Goal: Task Accomplishment & Management: Manage account settings

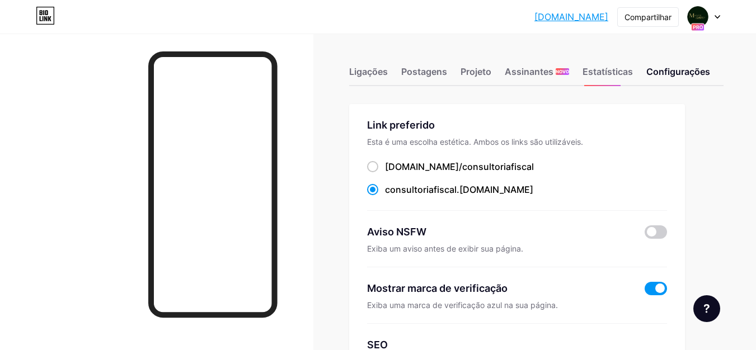
click at [373, 138] on font "Esta é uma escolha estética. Ambos os links são utilizáveis." at bounding box center [475, 142] width 216 height 10
click at [411, 68] on font "Postagens" at bounding box center [424, 71] width 46 height 11
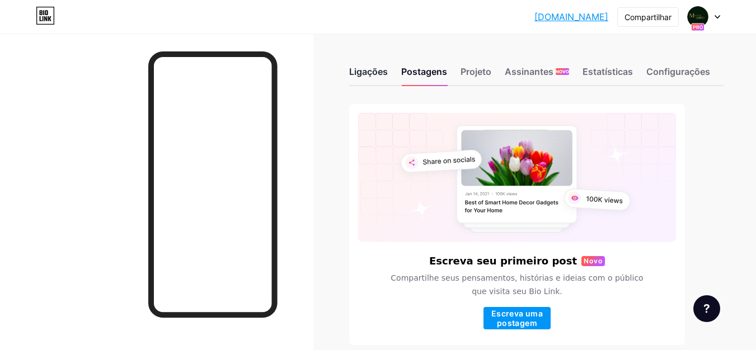
click at [366, 65] on div "Ligações" at bounding box center [368, 75] width 39 height 20
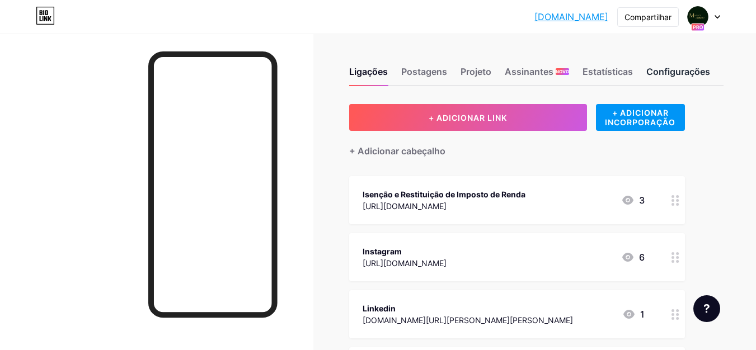
click at [674, 75] on font "Configurações" at bounding box center [678, 71] width 64 height 11
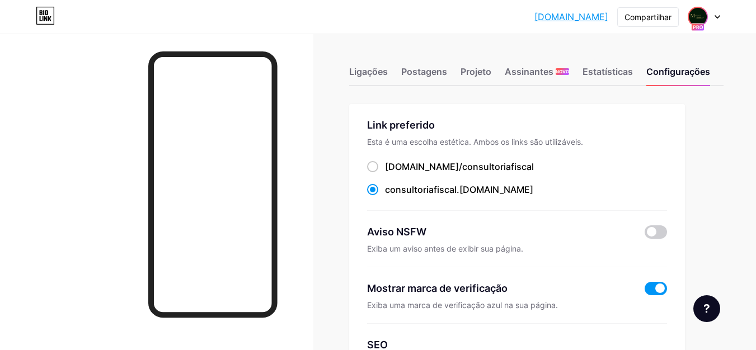
click at [697, 13] on img at bounding box center [698, 17] width 18 height 18
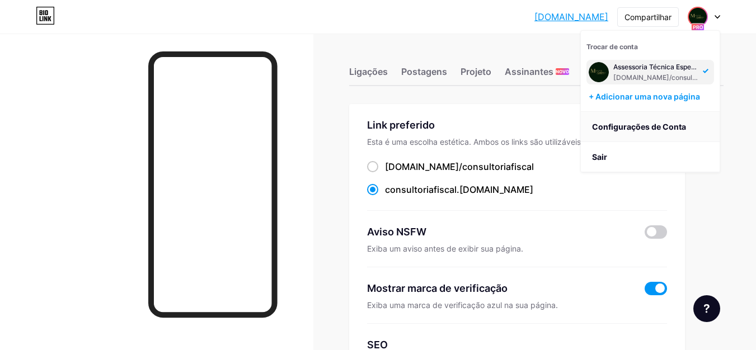
click at [601, 122] on font "Configurações de Conta" at bounding box center [639, 127] width 94 height 10
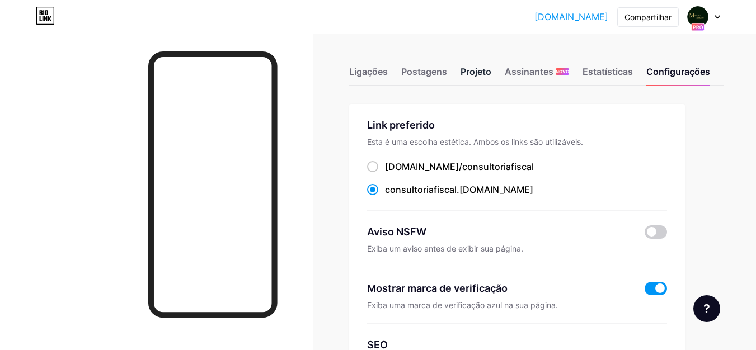
click at [479, 68] on font "Projeto" at bounding box center [475, 71] width 31 height 11
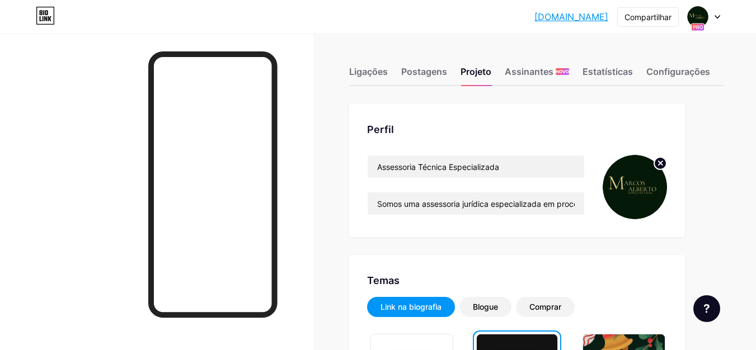
click at [657, 167] on circle at bounding box center [660, 163] width 12 height 12
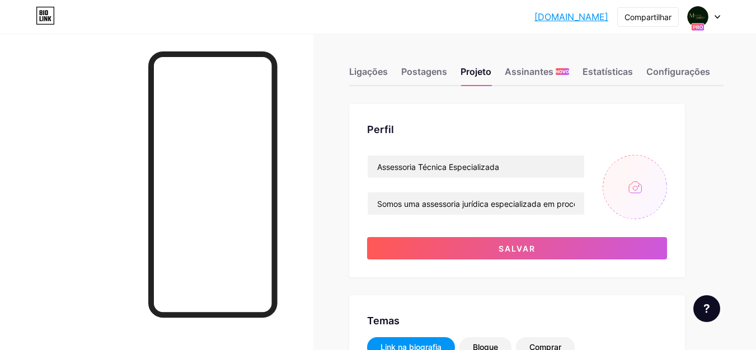
click at [640, 179] on input "file" at bounding box center [635, 187] width 64 height 64
type input "C:\fakepath\Logo advogado consultoria jurídica moderno verde-escuro (3).png"
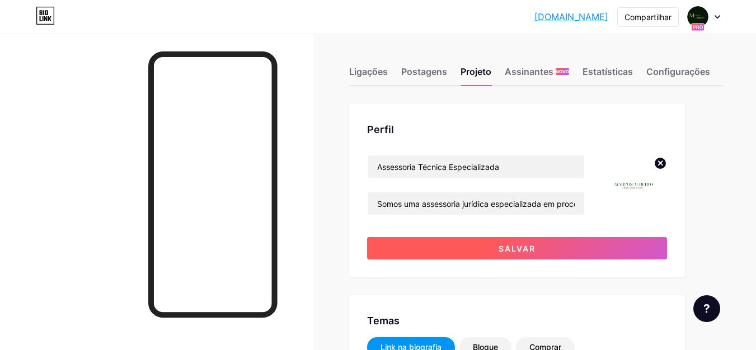
click at [467, 242] on button "Salvar" at bounding box center [517, 248] width 300 height 22
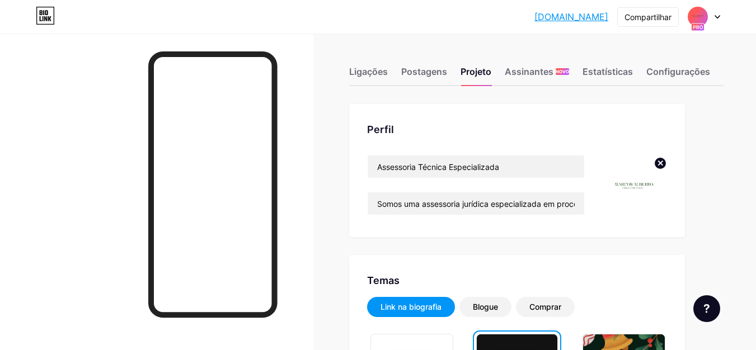
scroll to position [306, 0]
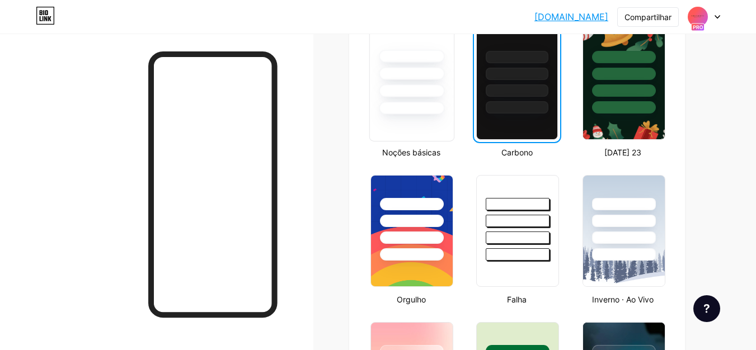
click at [441, 131] on div at bounding box center [411, 83] width 85 height 115
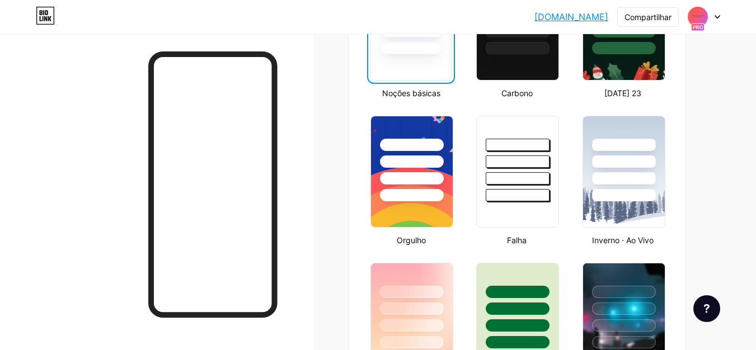
scroll to position [382, 0]
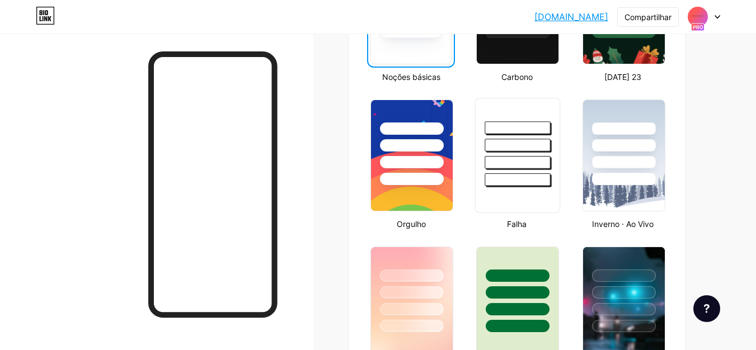
click at [498, 185] on div at bounding box center [517, 179] width 65 height 13
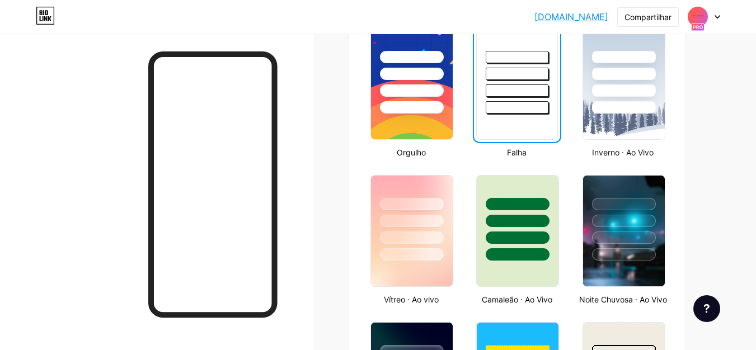
scroll to position [567, 0]
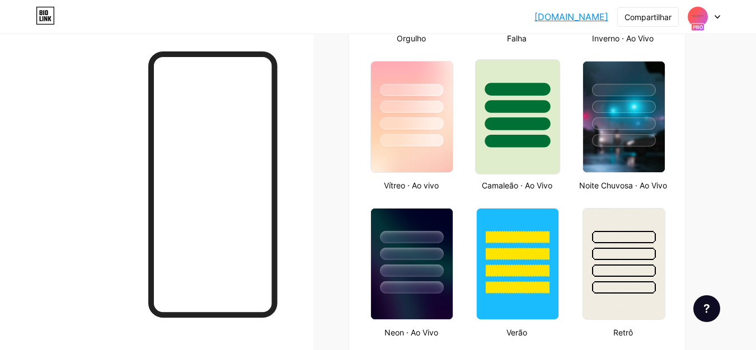
click at [534, 168] on div at bounding box center [517, 116] width 85 height 115
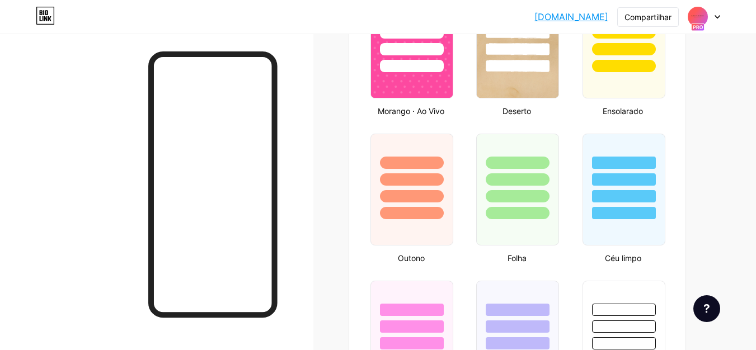
scroll to position [942, 0]
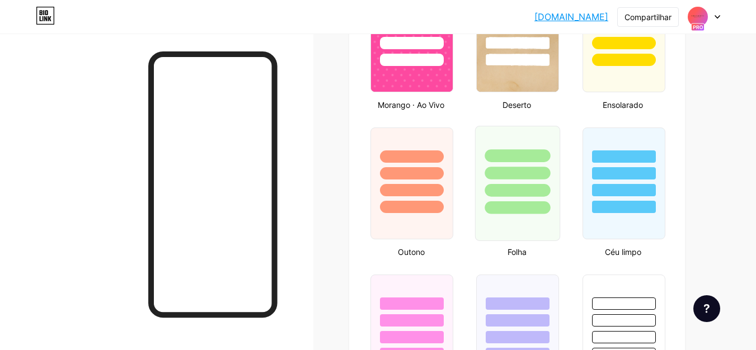
click at [541, 197] on div at bounding box center [517, 190] width 65 height 13
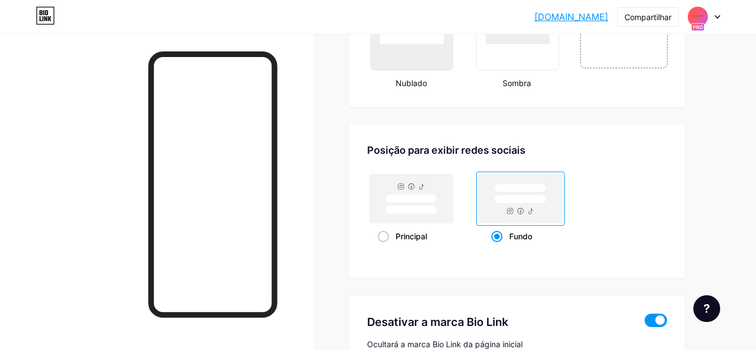
scroll to position [1409, 0]
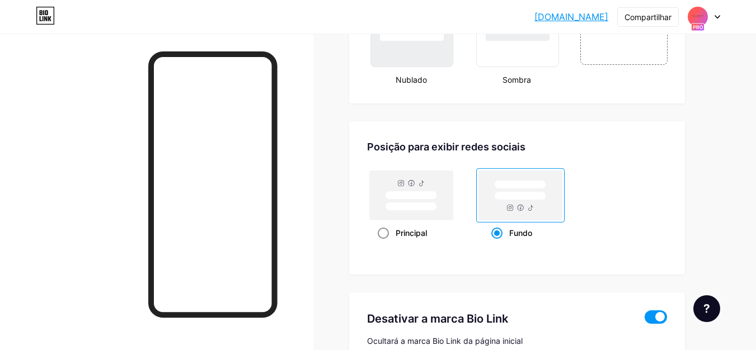
click at [380, 239] on span at bounding box center [383, 233] width 11 height 11
click at [380, 247] on input "Principal" at bounding box center [381, 246] width 7 height 7
radio input "true"
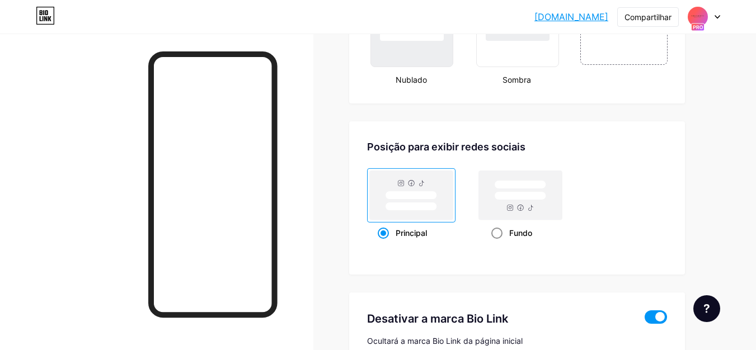
click at [505, 220] on rect at bounding box center [520, 195] width 83 height 49
click at [499, 243] on input "Fundo" at bounding box center [494, 246] width 7 height 7
radio input "true"
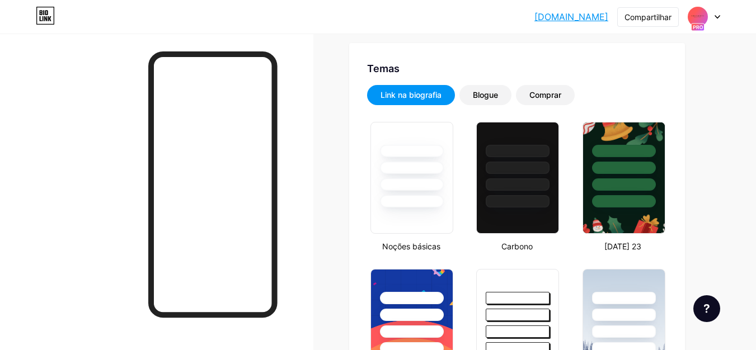
scroll to position [199, 0]
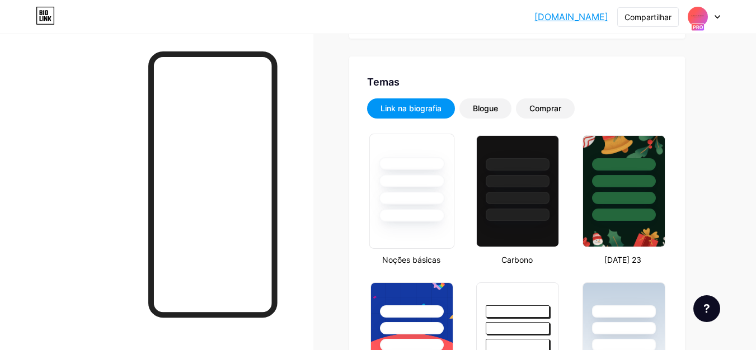
click at [410, 182] on div at bounding box center [411, 181] width 65 height 13
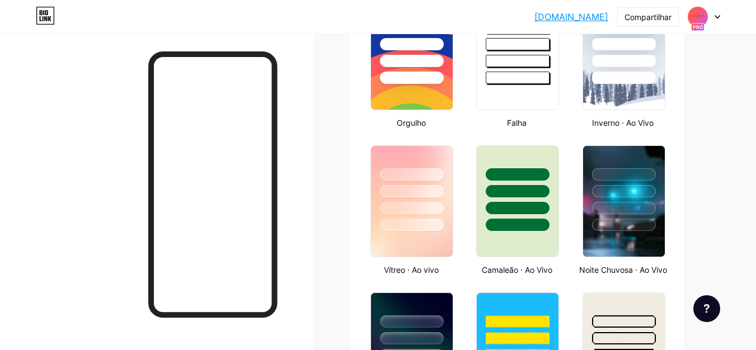
scroll to position [463, 0]
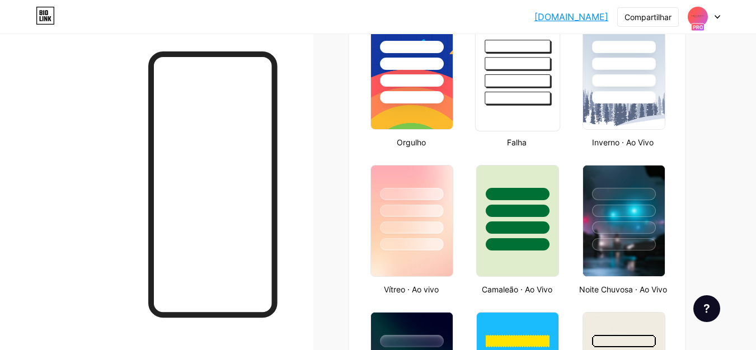
click at [532, 92] on div at bounding box center [517, 98] width 65 height 13
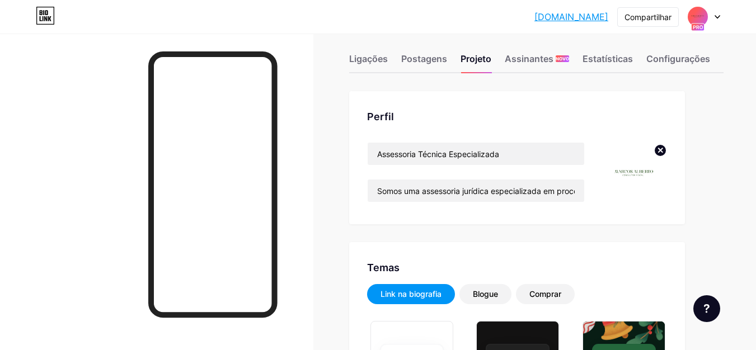
scroll to position [7, 0]
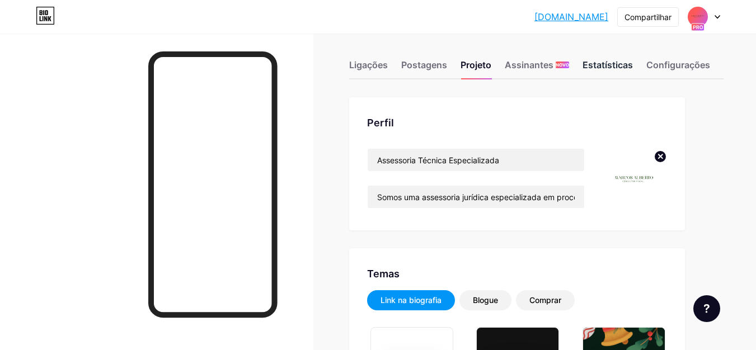
click at [596, 70] on font "Estatísticas" at bounding box center [607, 64] width 50 height 11
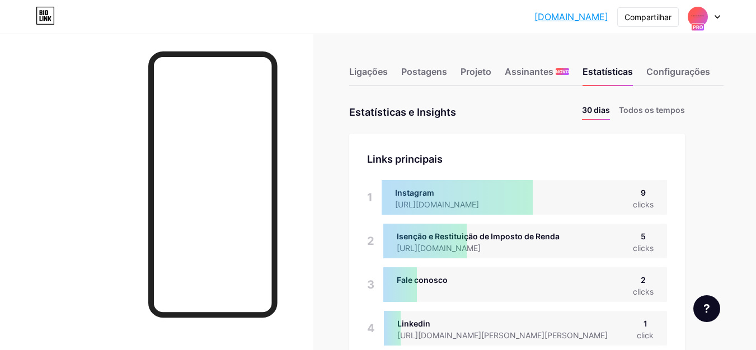
scroll to position [350, 756]
click at [379, 68] on font "Ligações" at bounding box center [368, 71] width 39 height 11
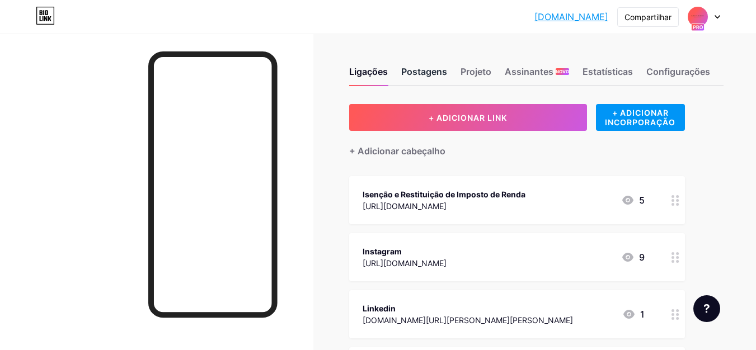
click at [427, 79] on div "Postagens" at bounding box center [424, 75] width 46 height 20
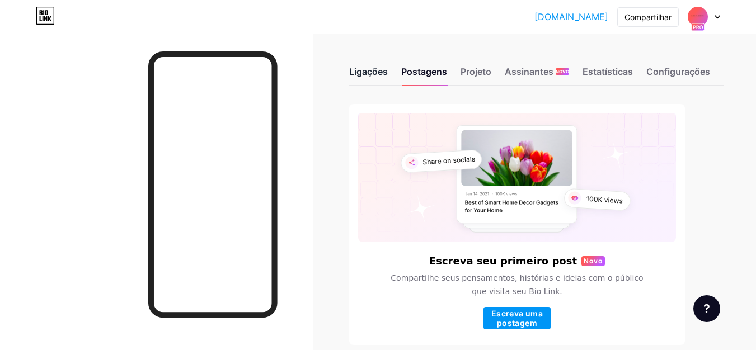
click at [374, 73] on font "Ligações" at bounding box center [368, 71] width 39 height 11
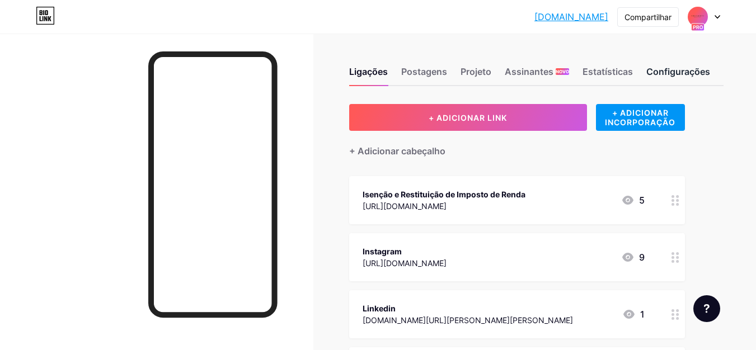
click at [687, 72] on font "Configurações" at bounding box center [678, 71] width 64 height 11
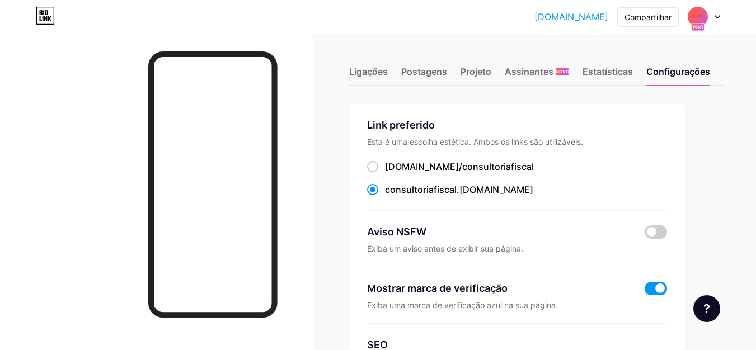
scroll to position [306, 0]
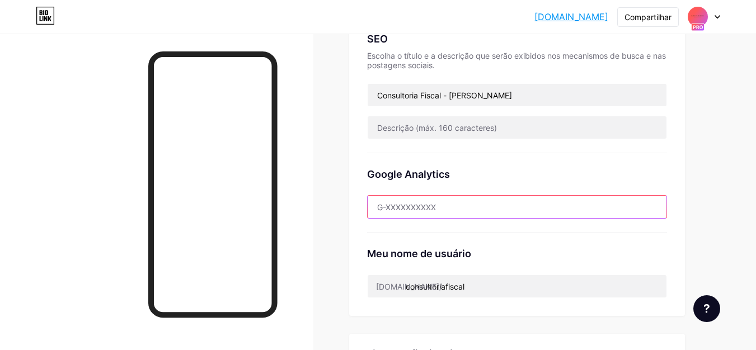
click at [485, 196] on input "text" at bounding box center [517, 207] width 299 height 22
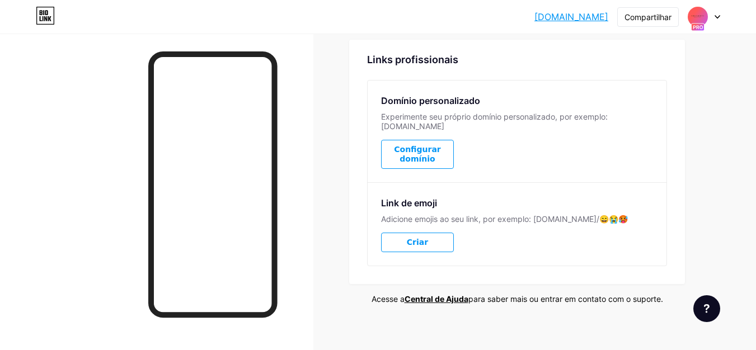
click at [434, 140] on button "Configurar domínio" at bounding box center [417, 154] width 73 height 29
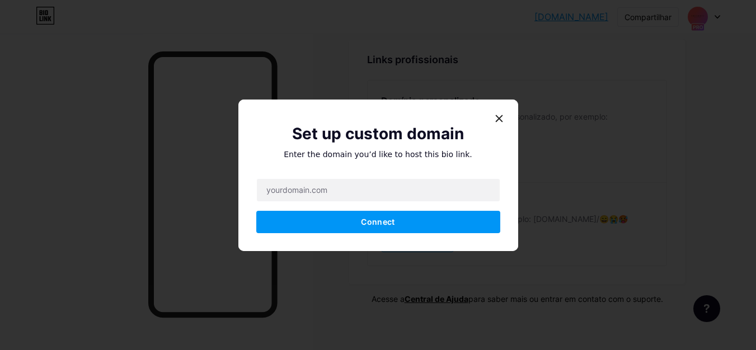
scroll to position [592, 0]
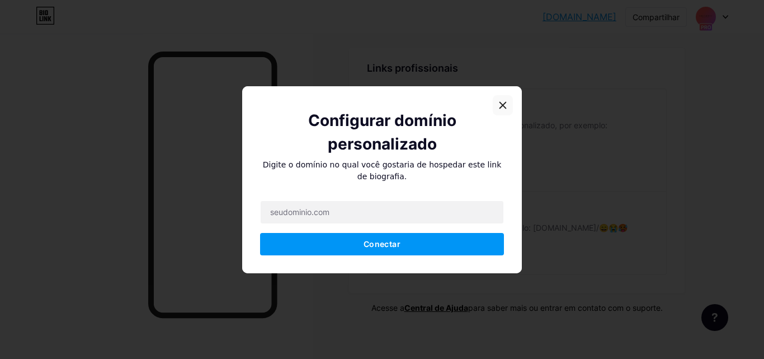
click at [497, 100] on div at bounding box center [503, 105] width 20 height 20
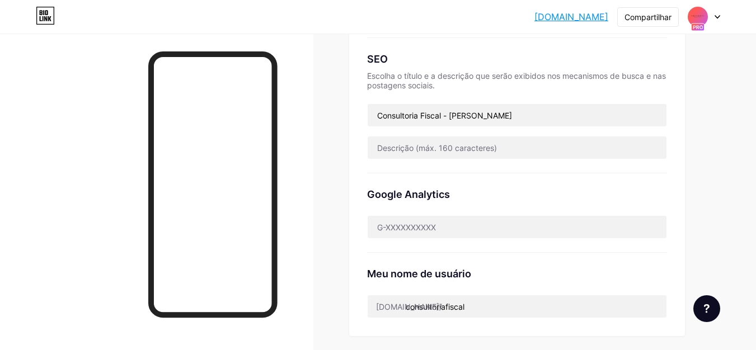
scroll to position [0, 0]
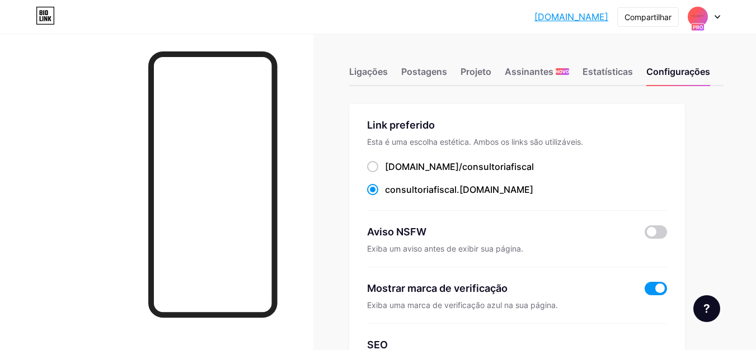
click at [718, 22] on div at bounding box center [704, 17] width 32 height 20
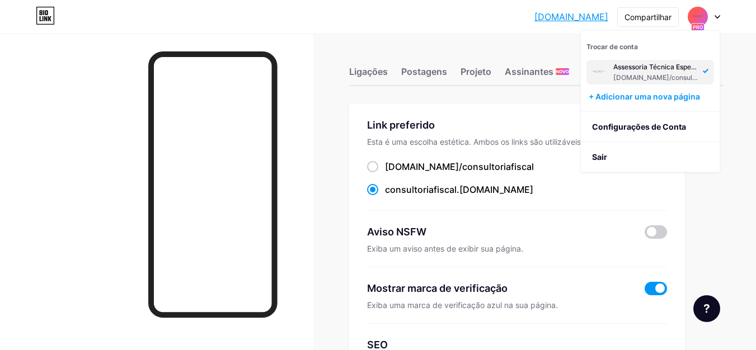
click at [693, 17] on img at bounding box center [698, 17] width 18 height 18
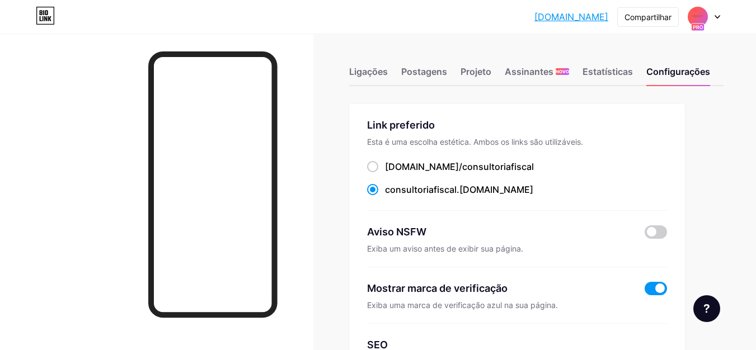
click at [693, 17] on img at bounding box center [698, 17] width 18 height 18
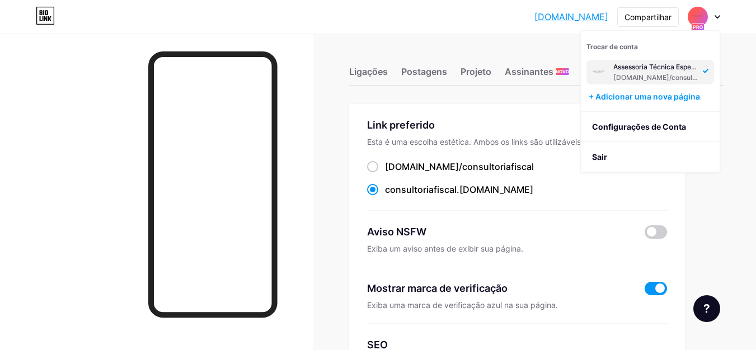
click at [649, 77] on font "[DOMAIN_NAME]/consultoriafiscal" at bounding box center [668, 77] width 110 height 8
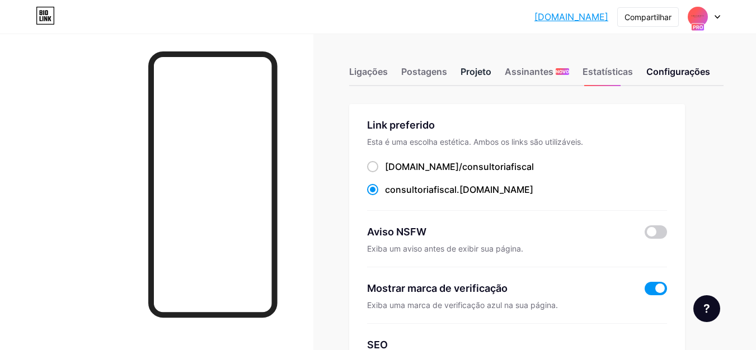
click at [462, 72] on font "Projeto" at bounding box center [475, 71] width 31 height 11
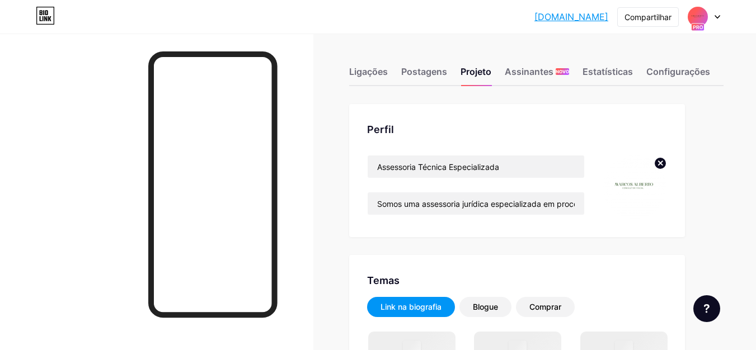
click at [632, 184] on img at bounding box center [635, 187] width 64 height 64
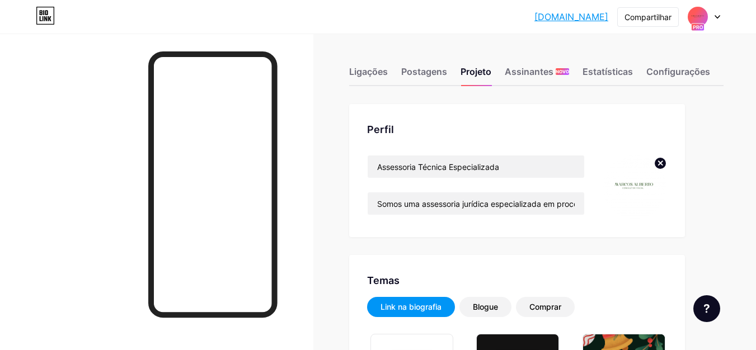
scroll to position [306, 0]
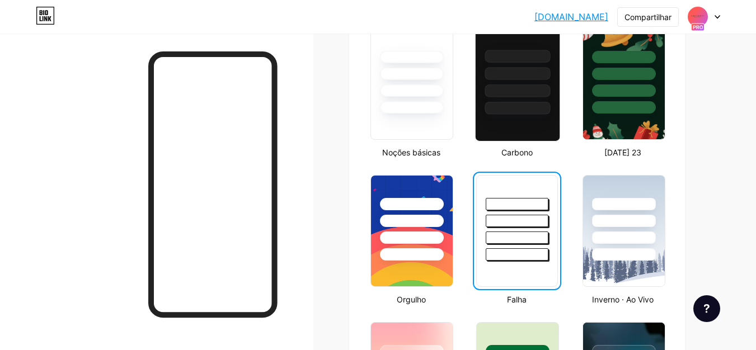
click at [524, 119] on div at bounding box center [517, 83] width 85 height 115
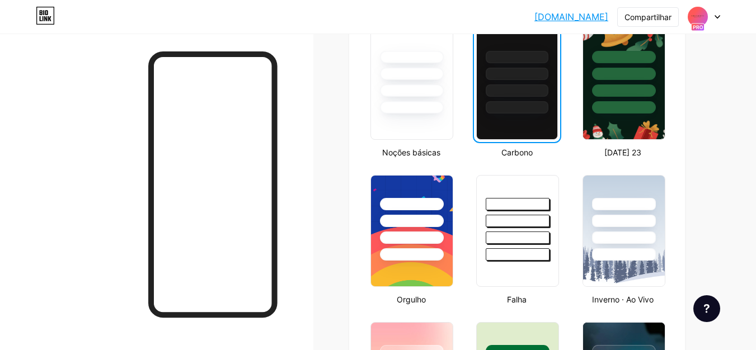
click at [715, 18] on icon at bounding box center [718, 17] width 6 height 4
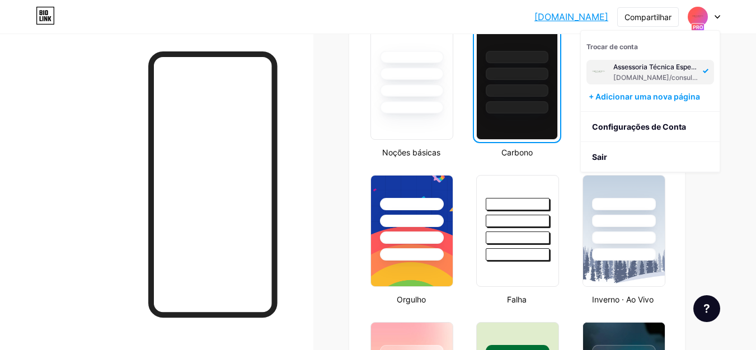
scroll to position [0, 0]
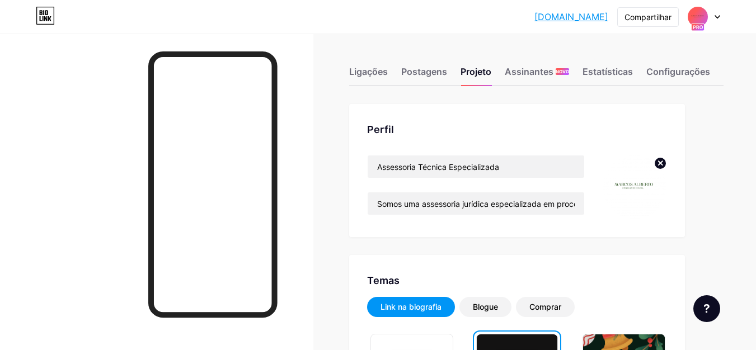
click at [653, 73] on font "Configurações" at bounding box center [678, 71] width 64 height 11
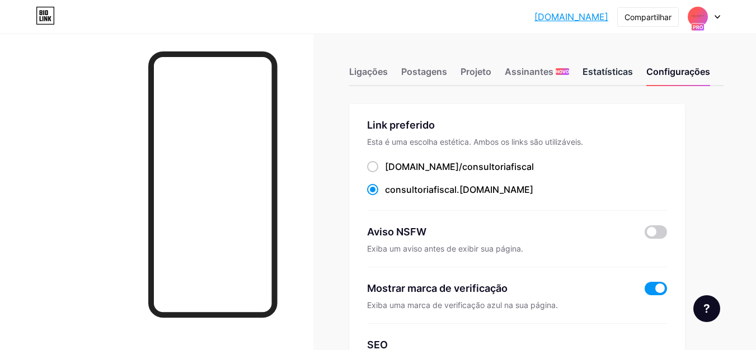
click at [604, 65] on div "Estatísticas" at bounding box center [607, 75] width 50 height 20
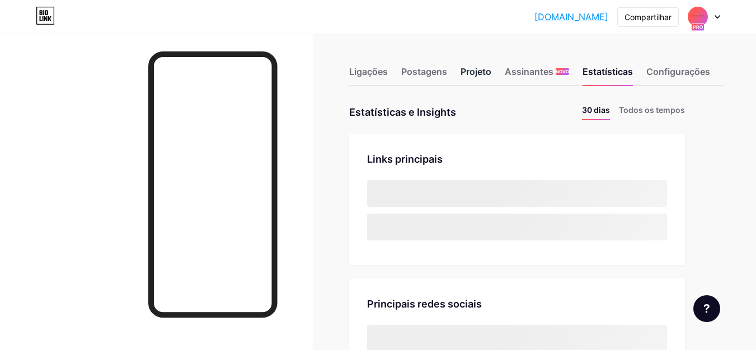
click at [462, 70] on font "Projeto" at bounding box center [475, 71] width 31 height 11
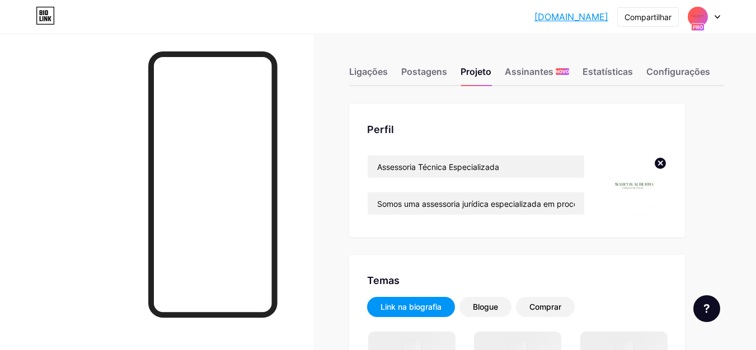
click at [663, 160] on circle at bounding box center [660, 163] width 12 height 12
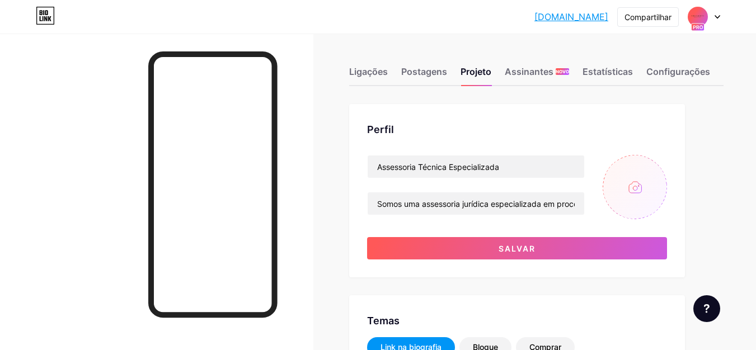
click at [638, 186] on input "file" at bounding box center [635, 187] width 64 height 64
type input "C:\fakepath\Logo advogado consultoria jurídica moderno verde-escuro (2).png"
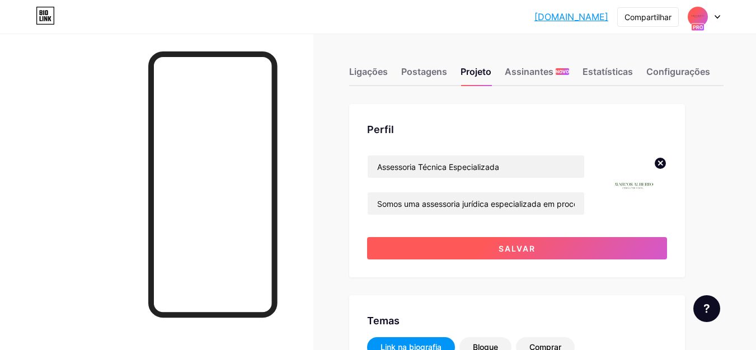
click at [487, 239] on button "Salvar" at bounding box center [517, 248] width 300 height 22
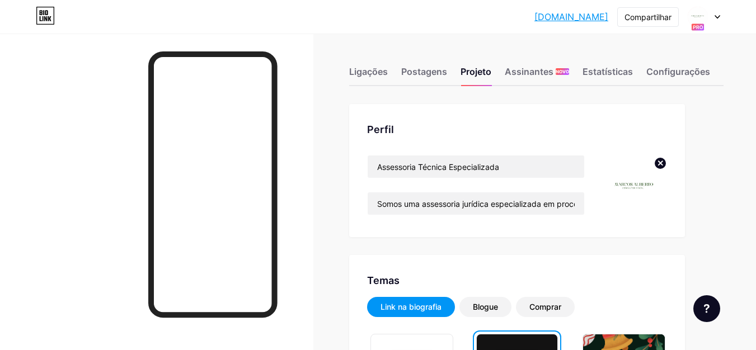
click at [661, 161] on circle at bounding box center [660, 163] width 12 height 12
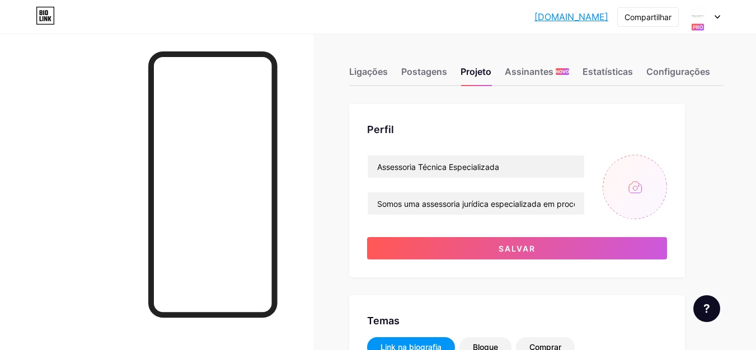
click at [636, 184] on input "file" at bounding box center [635, 187] width 64 height 64
type input "C:\fakepath\Logo advogado consultoria jurídica moderno verde-escuro (4).png"
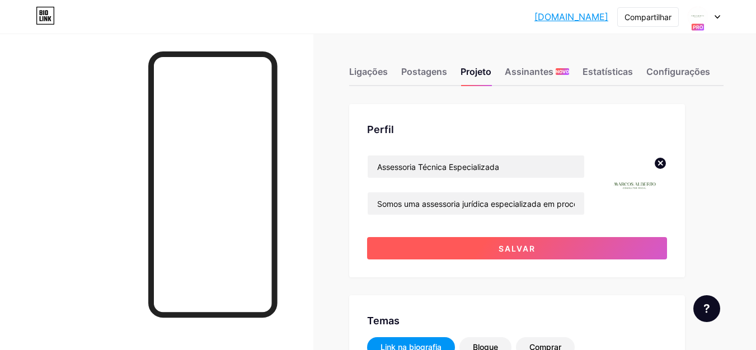
click at [523, 256] on button "Salvar" at bounding box center [517, 248] width 300 height 22
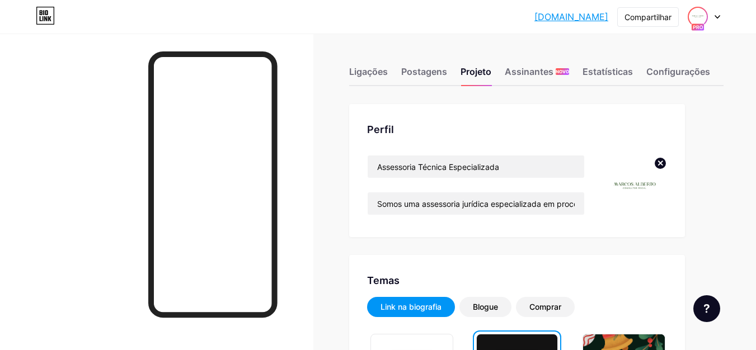
click at [696, 9] on img at bounding box center [698, 17] width 18 height 18
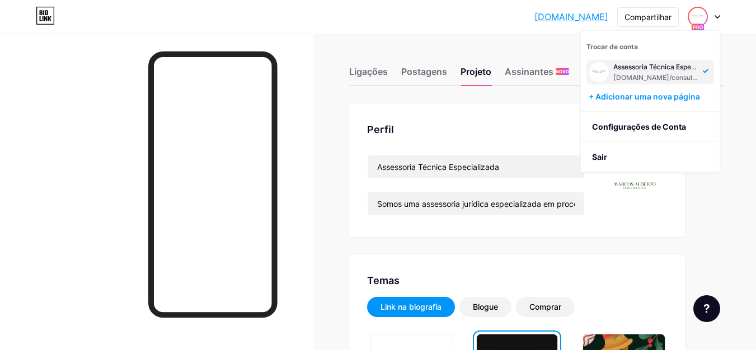
click at [631, 69] on font "Assessoria Técnica Especializada" at bounding box center [666, 67] width 107 height 8
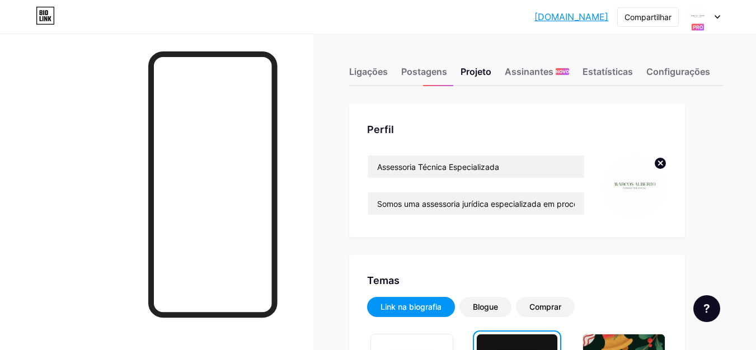
click at [658, 158] on circle at bounding box center [660, 163] width 12 height 12
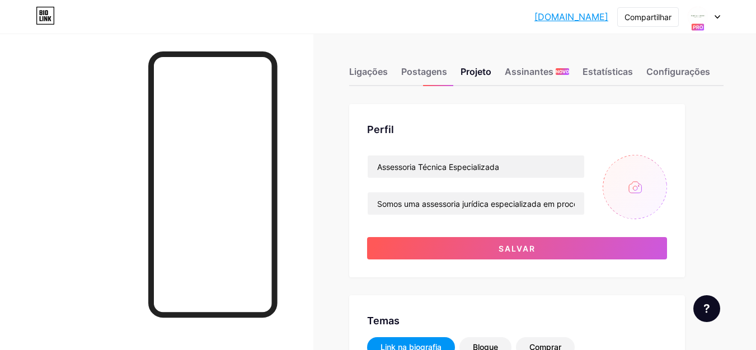
click at [645, 179] on input "file" at bounding box center [635, 187] width 64 height 64
type input "C:\fakepath\Logo advogado consultoria jurídica moderno verde-escuro (1).jpg"
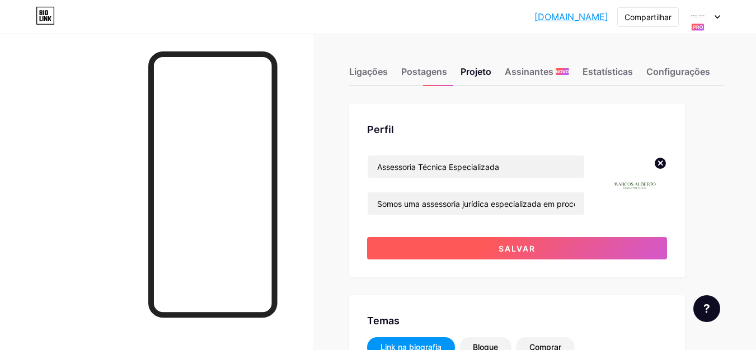
click at [542, 239] on button "Salvar" at bounding box center [517, 248] width 300 height 22
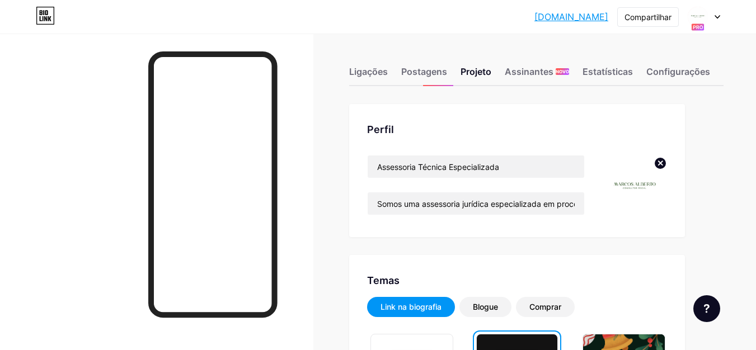
click at [626, 176] on img at bounding box center [635, 187] width 64 height 64
click at [638, 192] on img at bounding box center [635, 187] width 64 height 64
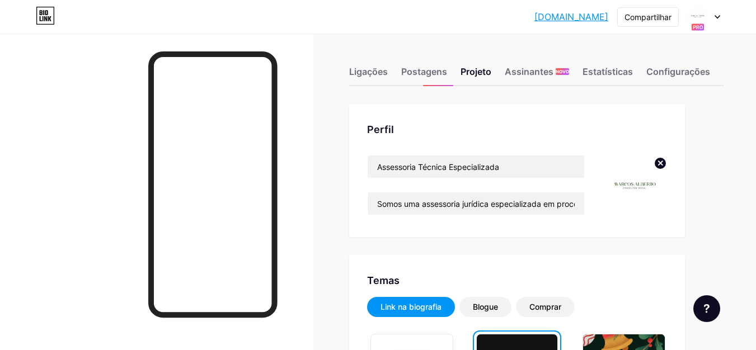
click at [638, 192] on img at bounding box center [635, 187] width 64 height 64
click at [637, 18] on font "Compartilhar" at bounding box center [647, 17] width 47 height 10
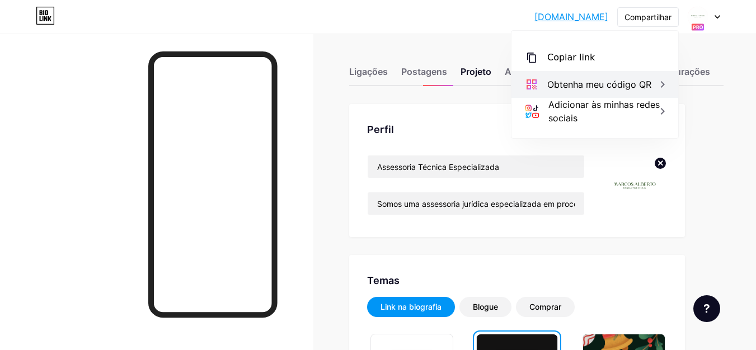
click at [642, 84] on font "Obtenha meu código QR" at bounding box center [599, 84] width 104 height 11
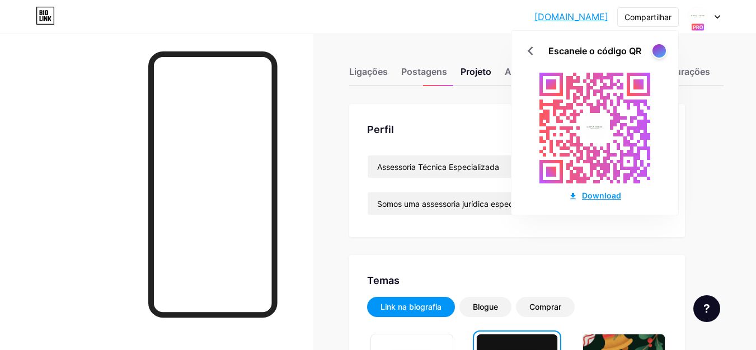
click at [601, 194] on font "Download" at bounding box center [601, 196] width 39 height 10
click at [720, 13] on div "consultoriafisc... consultoriafiscal.bio.link Compartilhar Escaneie o código QR…" at bounding box center [378, 17] width 756 height 20
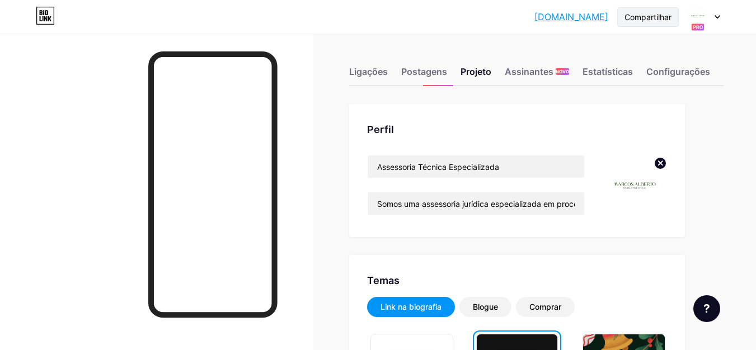
click at [646, 23] on div "Compartilhar" at bounding box center [648, 17] width 62 height 20
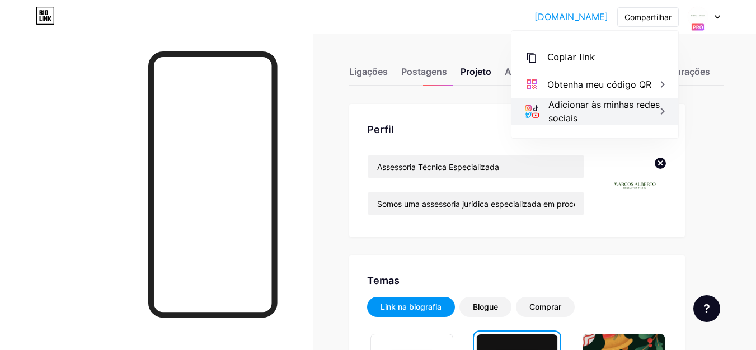
click at [627, 109] on font "Adicionar às minhas redes sociais" at bounding box center [603, 111] width 111 height 25
